Goal: Find specific page/section: Find specific page/section

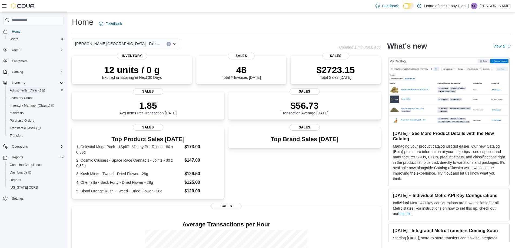
click at [29, 93] on span "Adjustments (Classic)" at bounding box center [27, 90] width 35 height 6
click at [21, 100] on span "Inventory Count" at bounding box center [21, 98] width 23 height 4
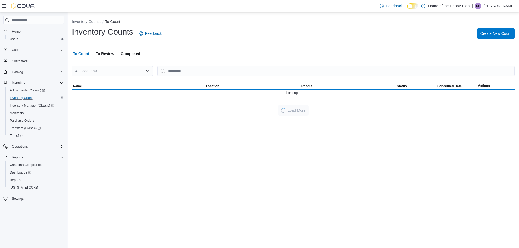
click at [5, 6] on icon at bounding box center [4, 5] width 4 height 3
